Goal: Transaction & Acquisition: Download file/media

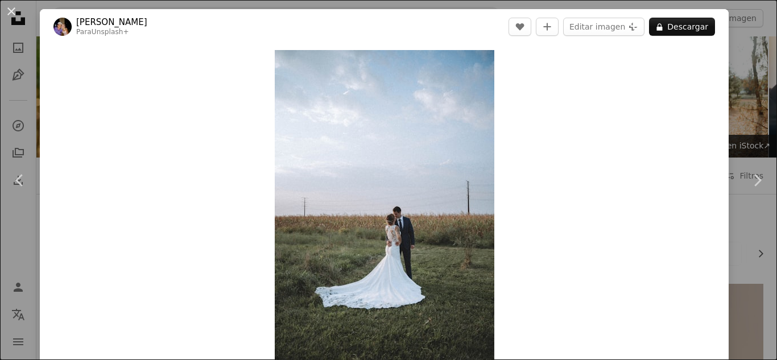
scroll to position [739, 0]
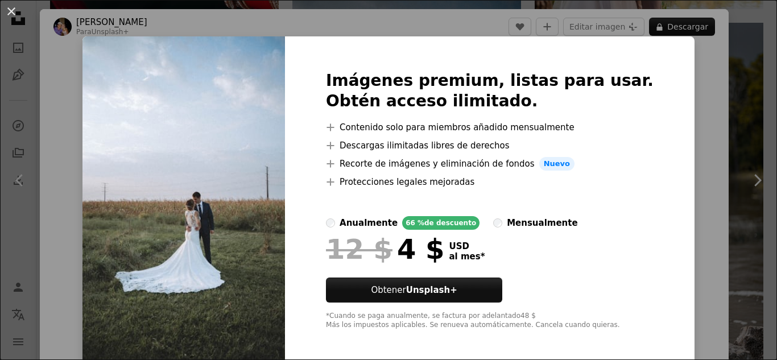
click at [666, 105] on div "An X shape Imágenes premium, listas para usar. Obtén acceso ilimitado. A plus s…" at bounding box center [388, 180] width 777 height 360
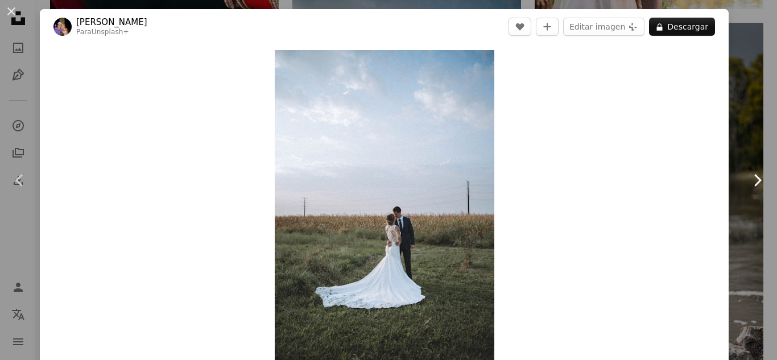
click at [754, 175] on icon at bounding box center [757, 180] width 7 height 12
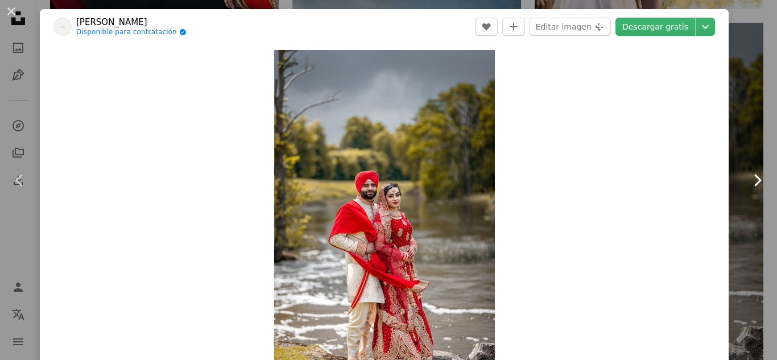
click at [748, 177] on icon "Chevron right" at bounding box center [757, 180] width 18 height 18
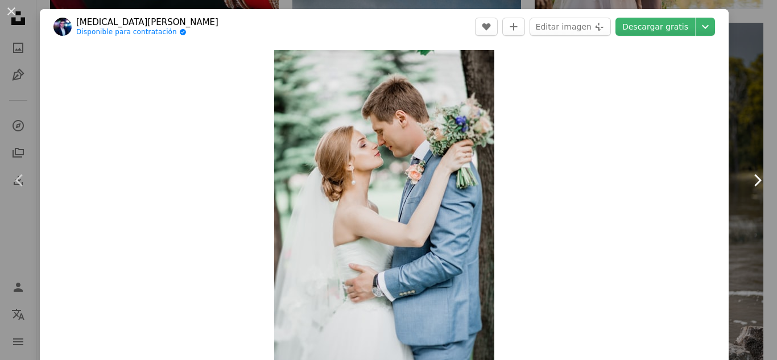
click at [748, 177] on icon "Chevron right" at bounding box center [757, 180] width 18 height 18
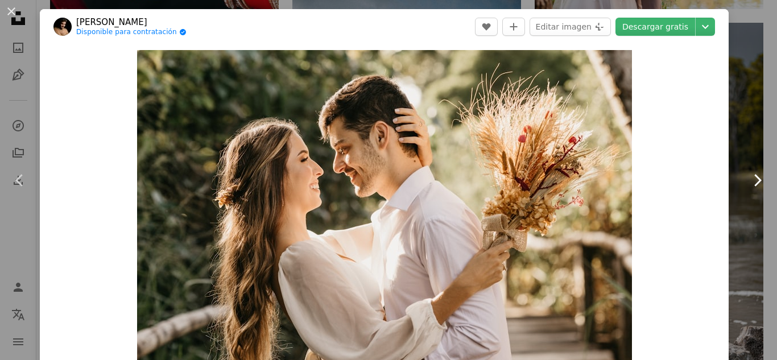
click at [748, 177] on icon "Chevron right" at bounding box center [757, 180] width 18 height 18
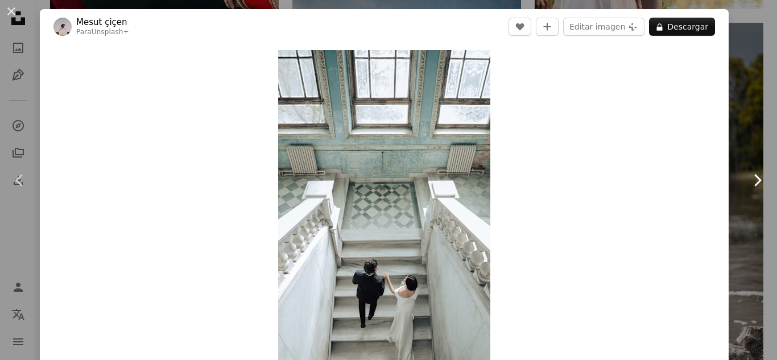
click at [748, 177] on icon "Chevron right" at bounding box center [757, 180] width 18 height 18
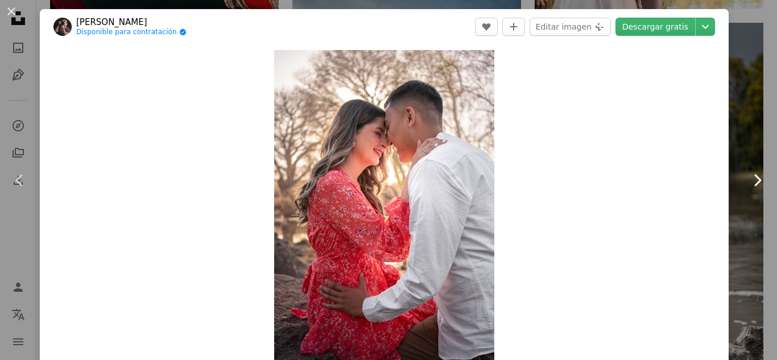
click at [748, 177] on icon "Chevron right" at bounding box center [757, 180] width 18 height 18
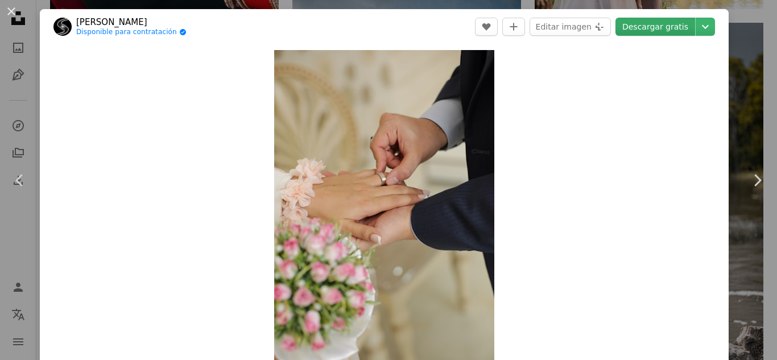
click at [656, 27] on link "Descargar gratis" at bounding box center [655, 27] width 80 height 18
